Goal: Task Accomplishment & Management: Use online tool/utility

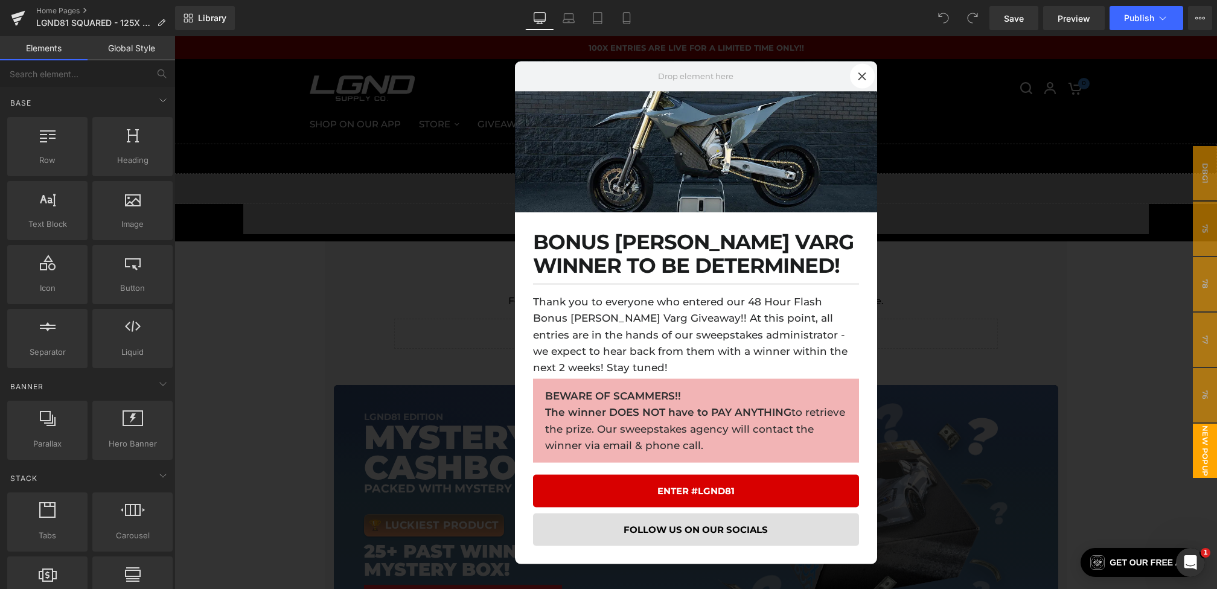
click at [417, 306] on div at bounding box center [695, 312] width 1043 height 553
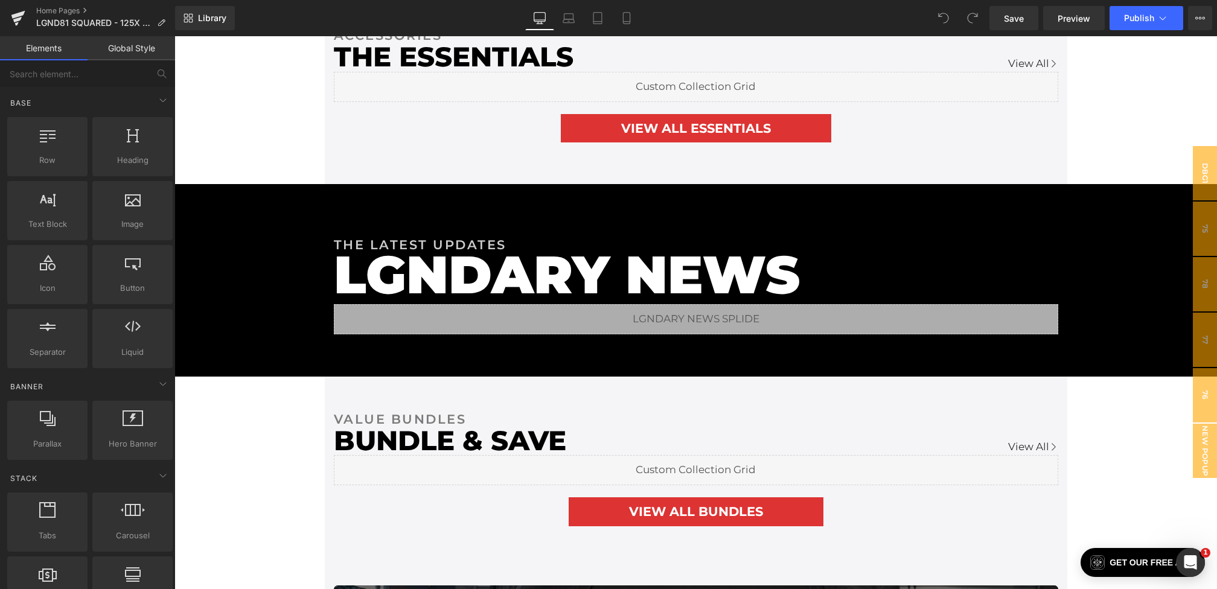
scroll to position [2282, 0]
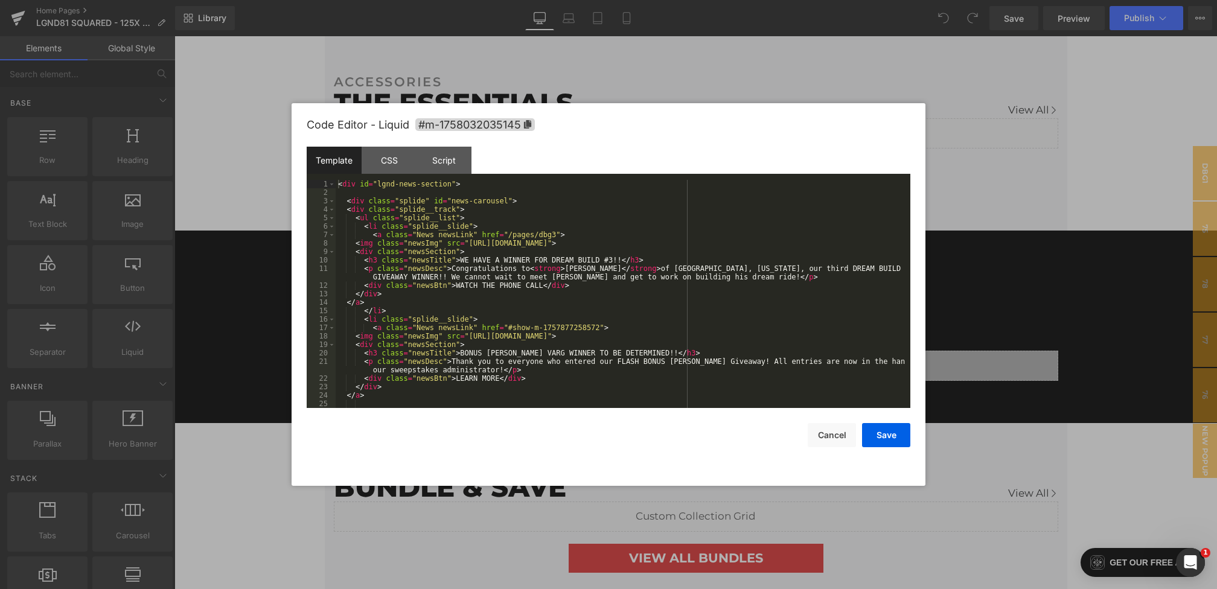
click at [406, 0] on div "You are previewing how the will restyle your page. You can not edit Elements in…" at bounding box center [608, 0] width 1217 height 0
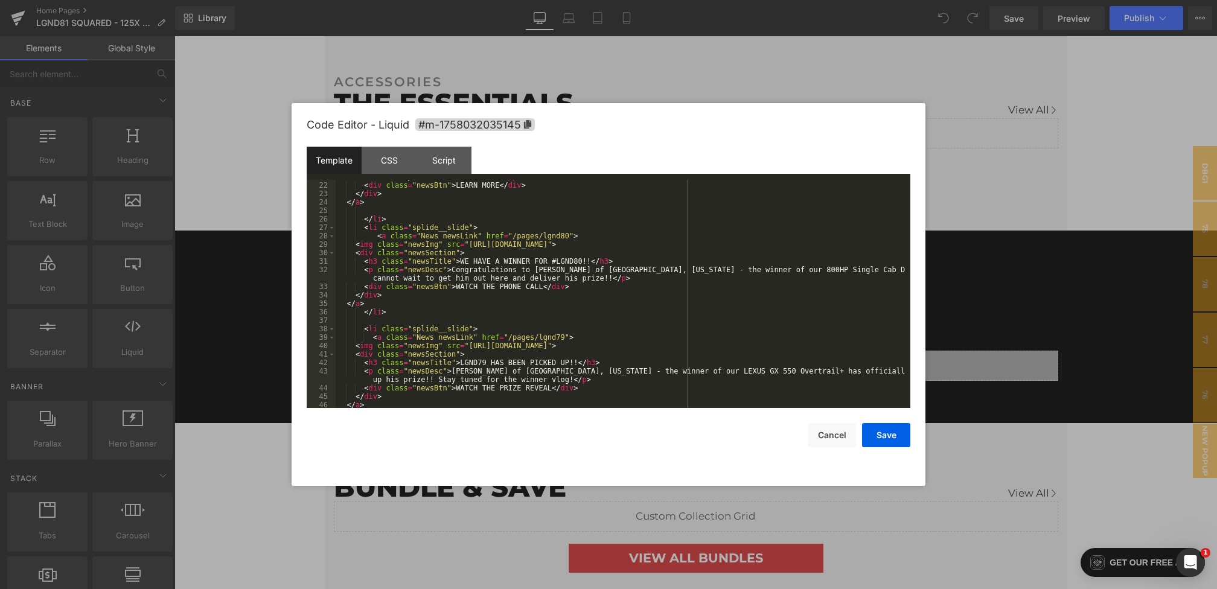
scroll to position [221, 0]
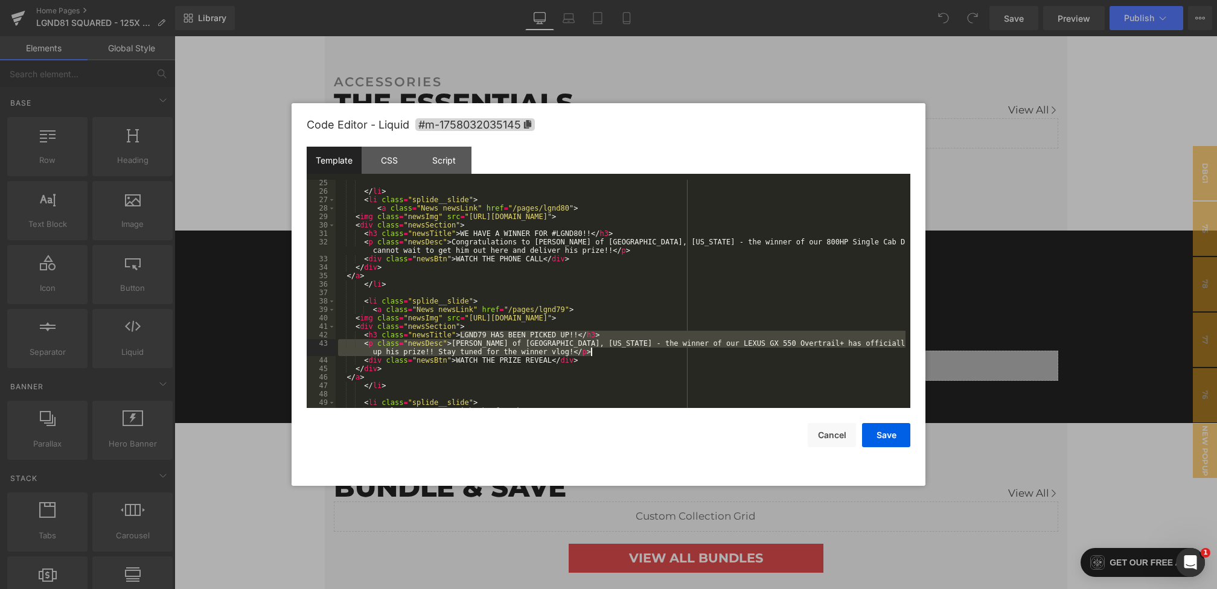
drag, startPoint x: 460, startPoint y: 337, endPoint x: 610, endPoint y: 353, distance: 151.1
click at [610, 353] on div "</ li > < li class = "splide__slide" > < a class = "News newsLink" href = "/pag…" at bounding box center [621, 301] width 570 height 245
drag, startPoint x: 363, startPoint y: 334, endPoint x: 632, endPoint y: 354, distance: 270.0
click at [632, 354] on div "</ li > < li class = "splide__slide" > < a class = "News newsLink" href = "/pag…" at bounding box center [621, 301] width 570 height 245
click at [485, 359] on div "</ li > < li class = "splide__slide" > < a class = "News newsLink" href = "/pag…" at bounding box center [621, 301] width 570 height 245
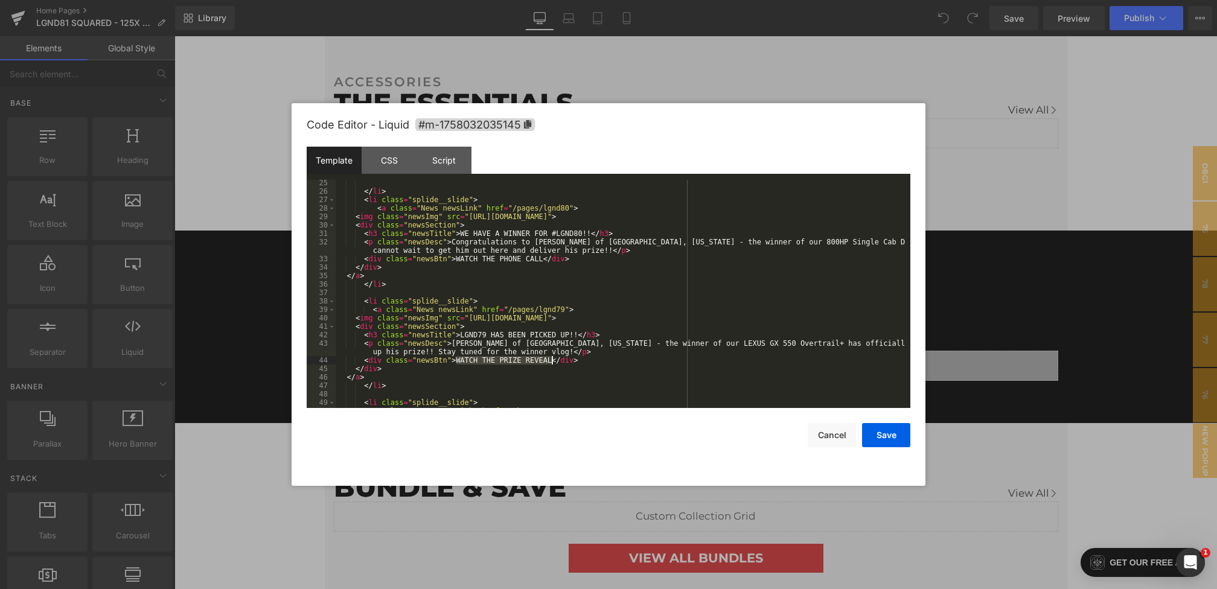
drag, startPoint x: 457, startPoint y: 360, endPoint x: 551, endPoint y: 359, distance: 93.6
click at [551, 359] on div "</ li > < li class = "splide__slide" > < a class = "News newsLink" href = "/pag…" at bounding box center [621, 301] width 570 height 245
drag, startPoint x: 469, startPoint y: 317, endPoint x: 826, endPoint y: 319, distance: 357.4
click at [826, 319] on div "</ li > < li class = "splide__slide" > < a class = "News newsLink" href = "/pag…" at bounding box center [621, 301] width 570 height 245
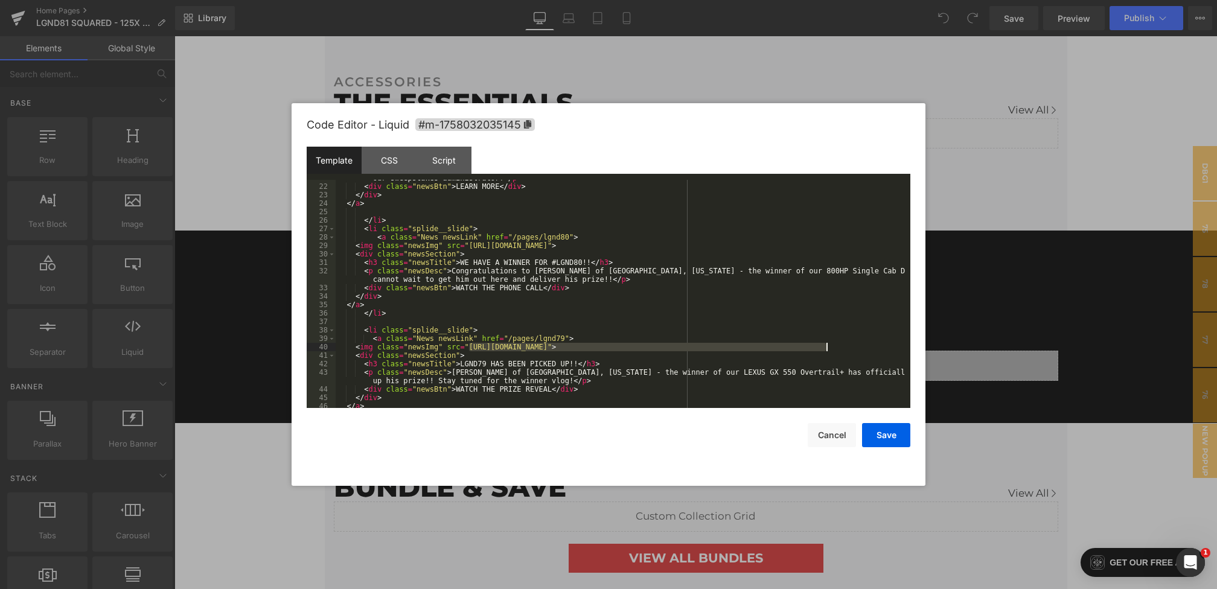
scroll to position [192, 0]
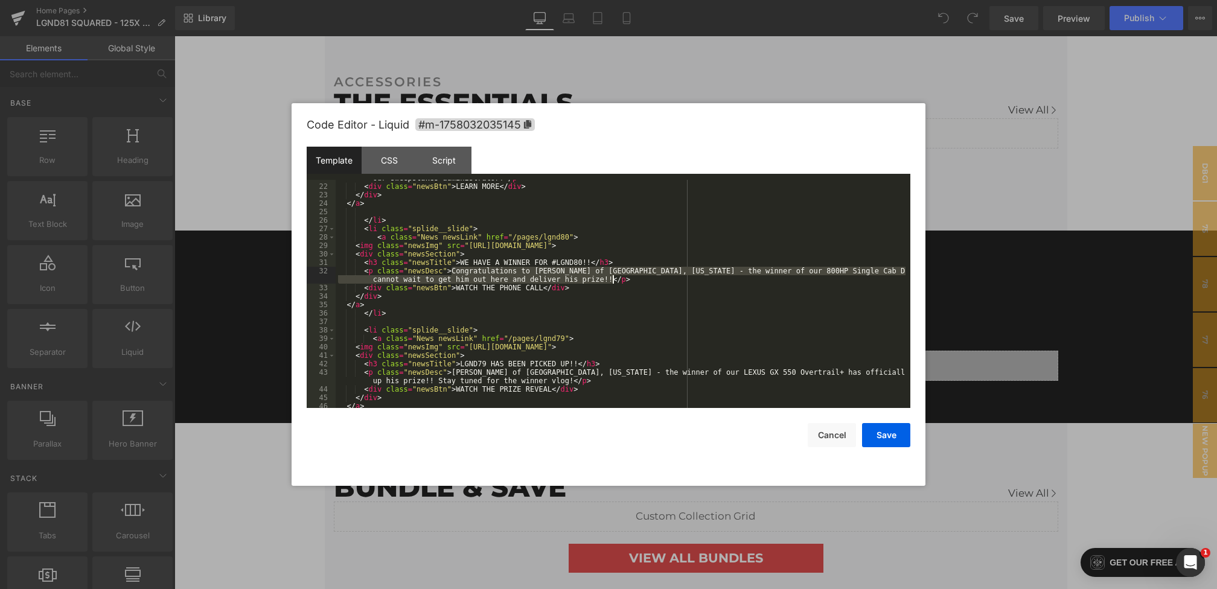
drag, startPoint x: 450, startPoint y: 268, endPoint x: 613, endPoint y: 278, distance: 162.7
click at [613, 278] on div "< p class = "newsDesc" > Thank you to everyone who entered our FLASH BONUS [PER…" at bounding box center [621, 292] width 570 height 254
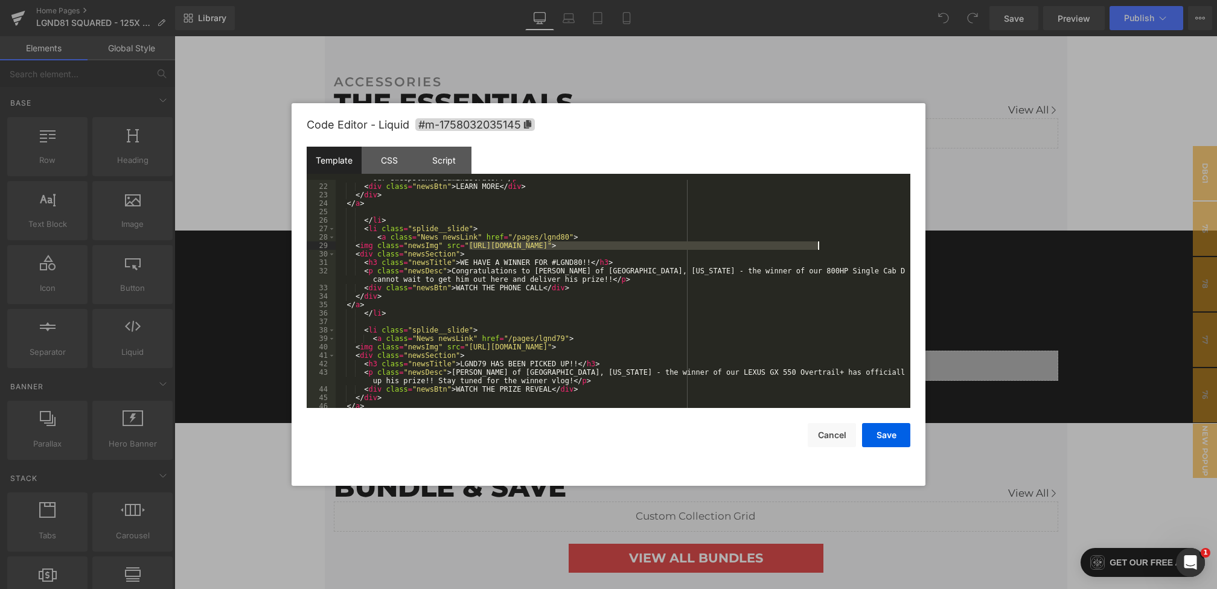
drag, startPoint x: 467, startPoint y: 243, endPoint x: 816, endPoint y: 246, distance: 348.9
click at [816, 246] on div "< p class = "newsDesc" > Thank you to everyone who entered our FLASH BONUS [PER…" at bounding box center [621, 292] width 570 height 254
drag, startPoint x: 457, startPoint y: 288, endPoint x: 503, endPoint y: 288, distance: 45.9
click at [503, 288] on div "< p class = "newsDesc" > Thank you to everyone who entered our FLASH BONUS [PER…" at bounding box center [621, 292] width 570 height 254
